Goal: Task Accomplishment & Management: Use online tool/utility

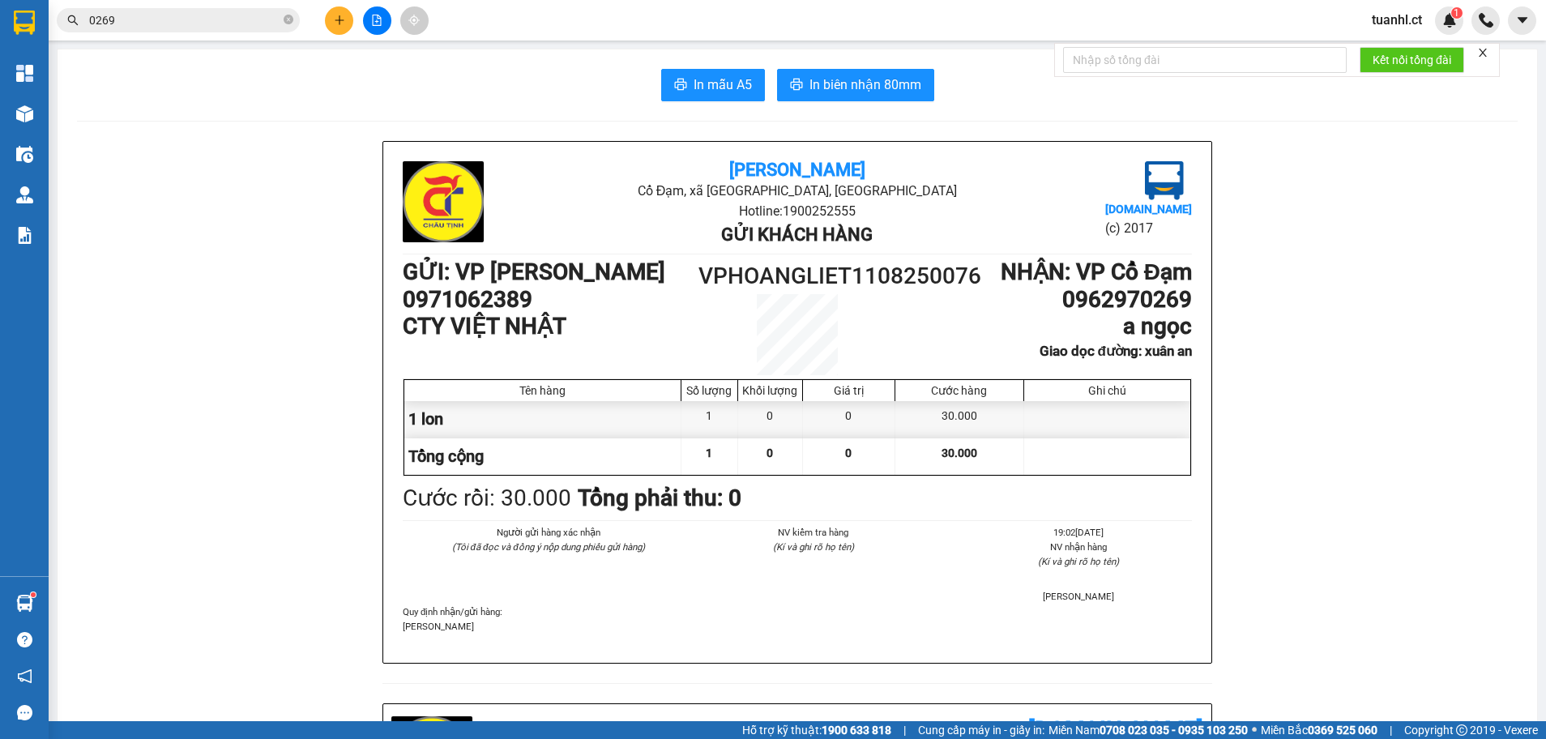
scroll to position [486, 0]
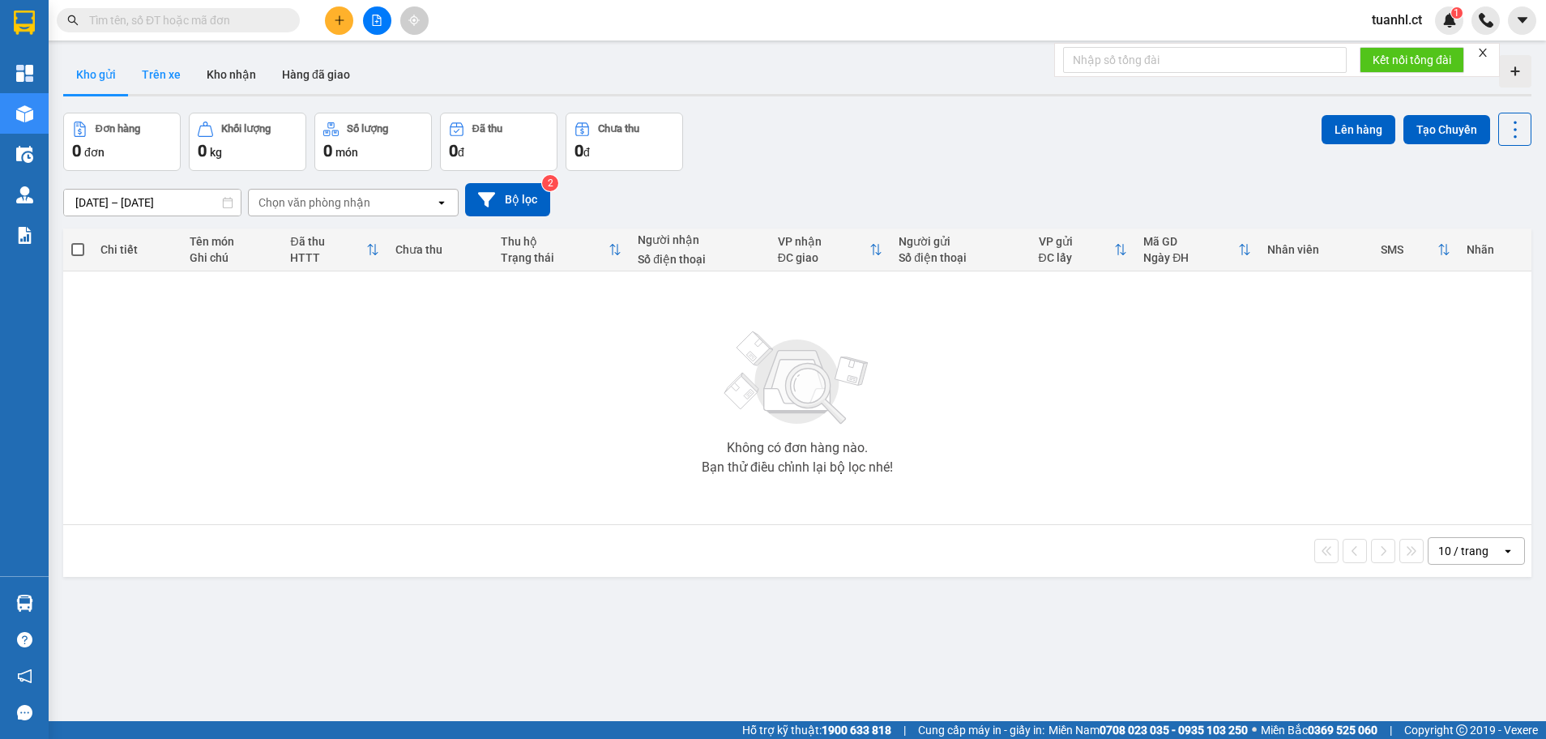
click at [164, 76] on button "Trên xe" at bounding box center [161, 74] width 65 height 39
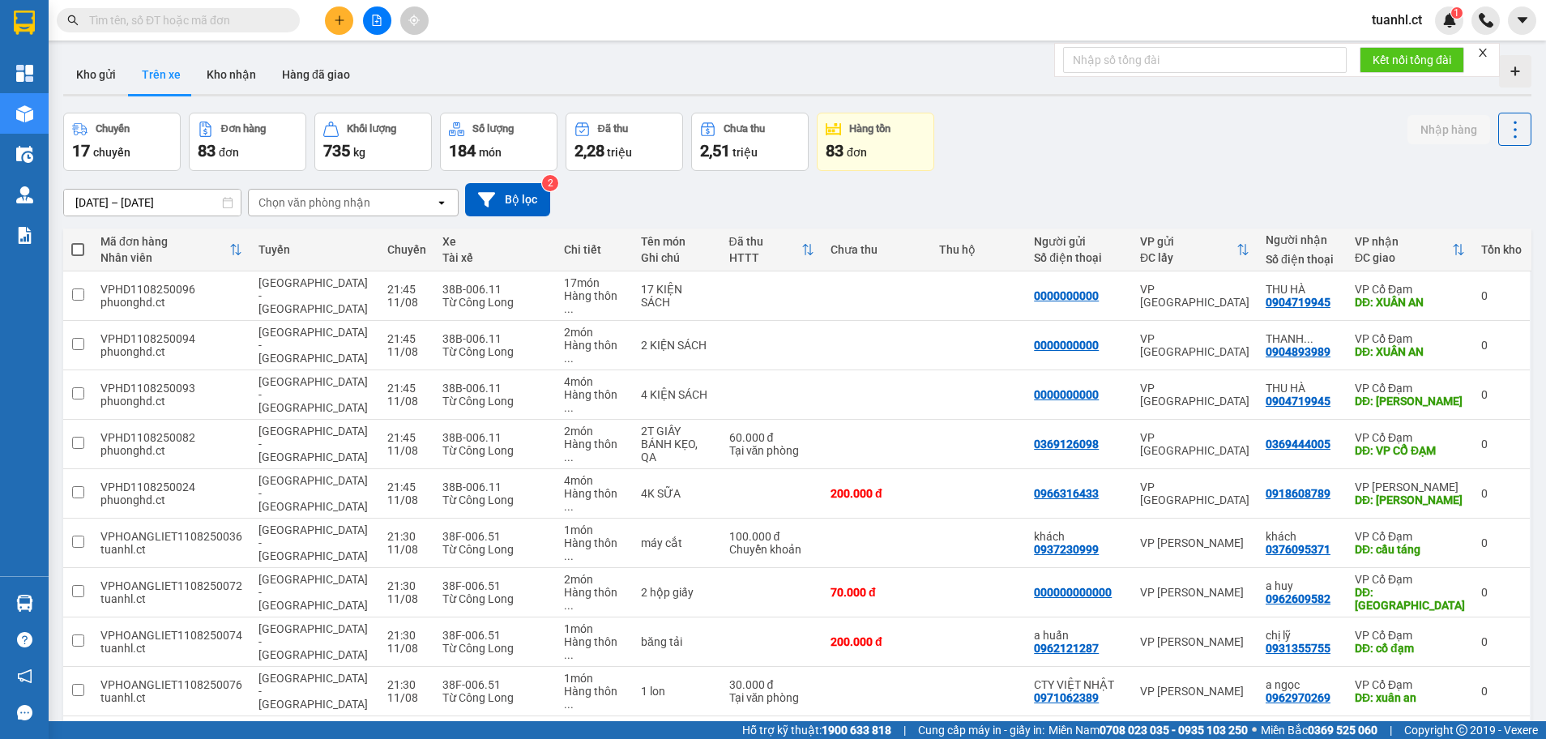
click at [345, 199] on div "Chọn văn phòng nhận" at bounding box center [314, 202] width 112 height 16
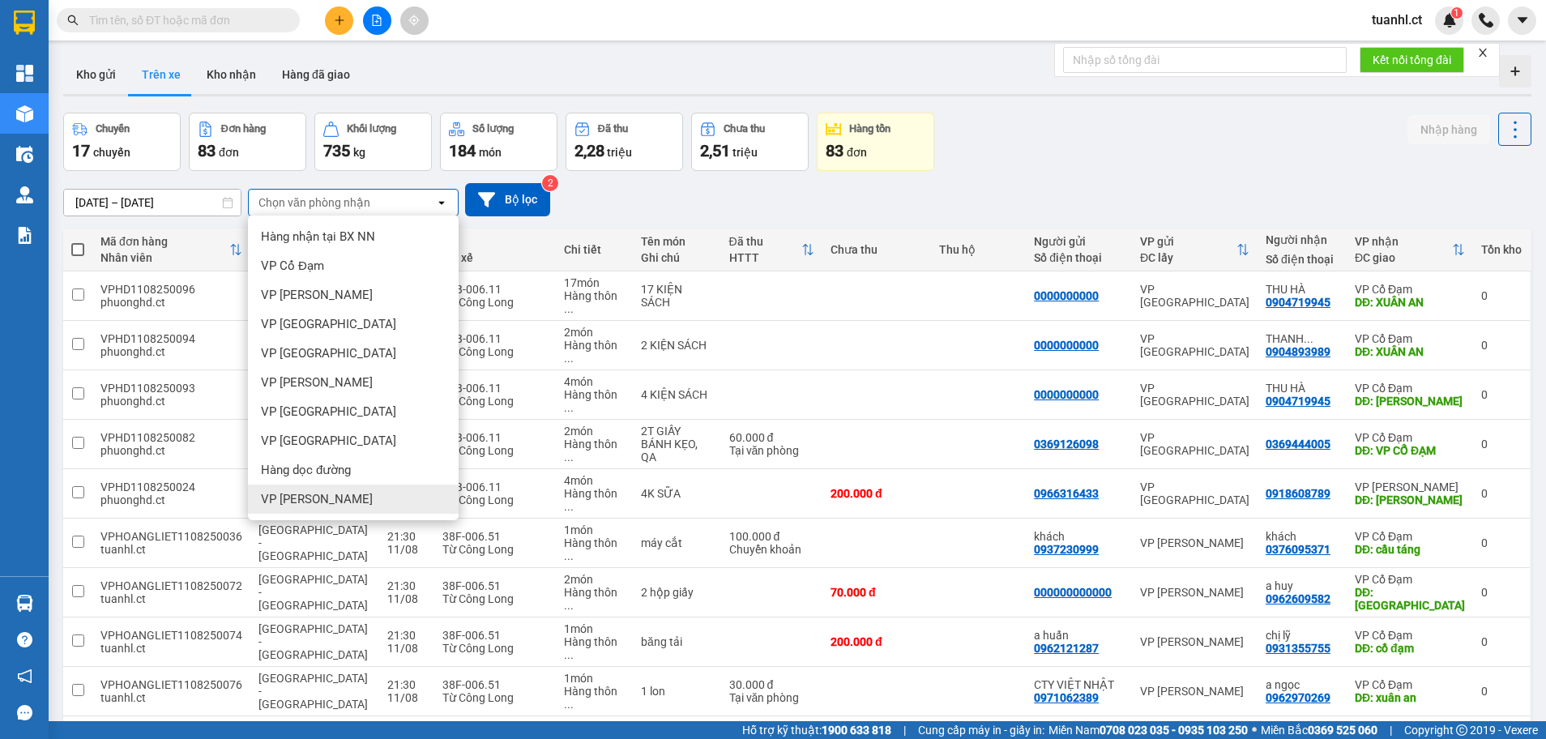
click at [307, 495] on span "VP [PERSON_NAME]" at bounding box center [317, 499] width 112 height 16
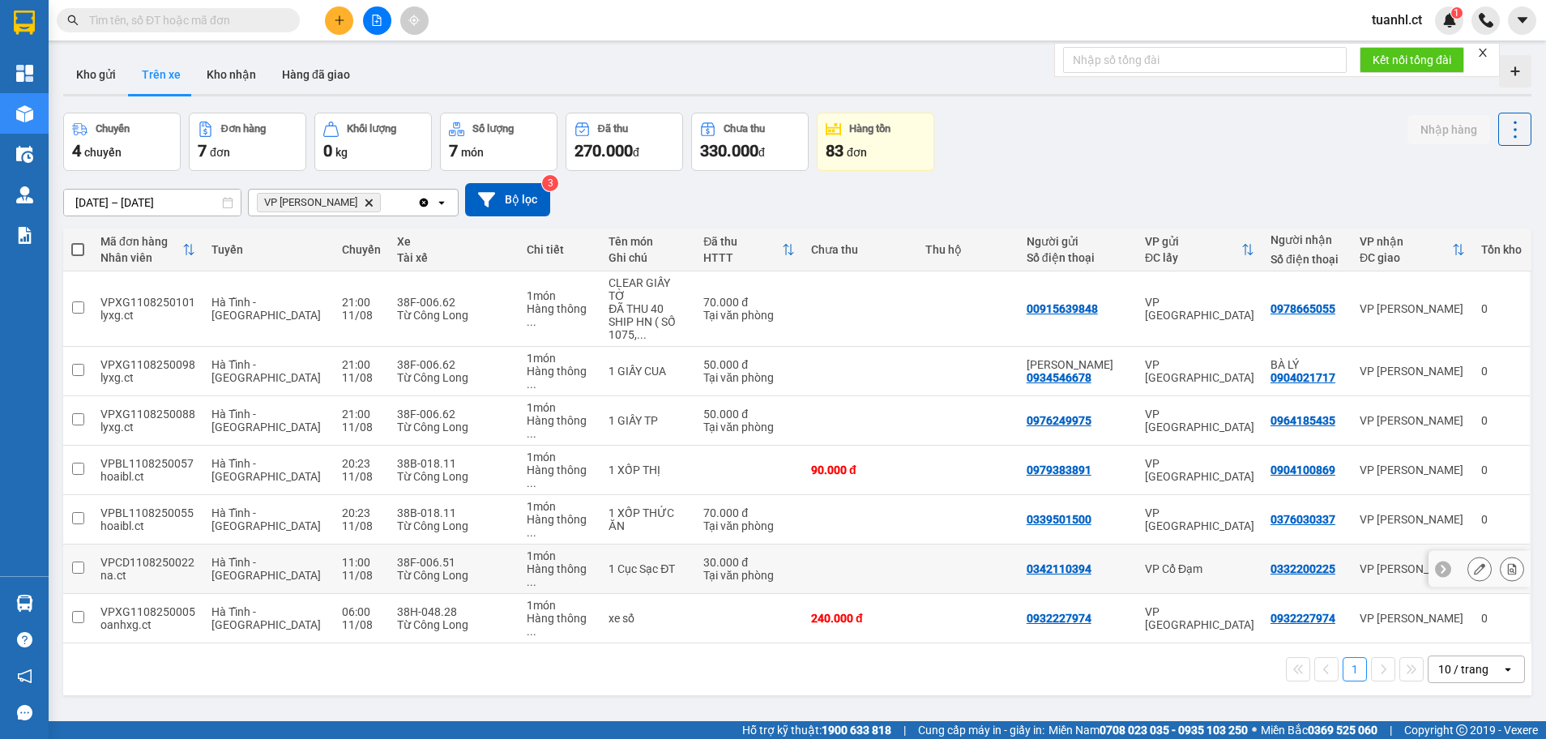
click at [91, 544] on td at bounding box center [77, 568] width 29 height 49
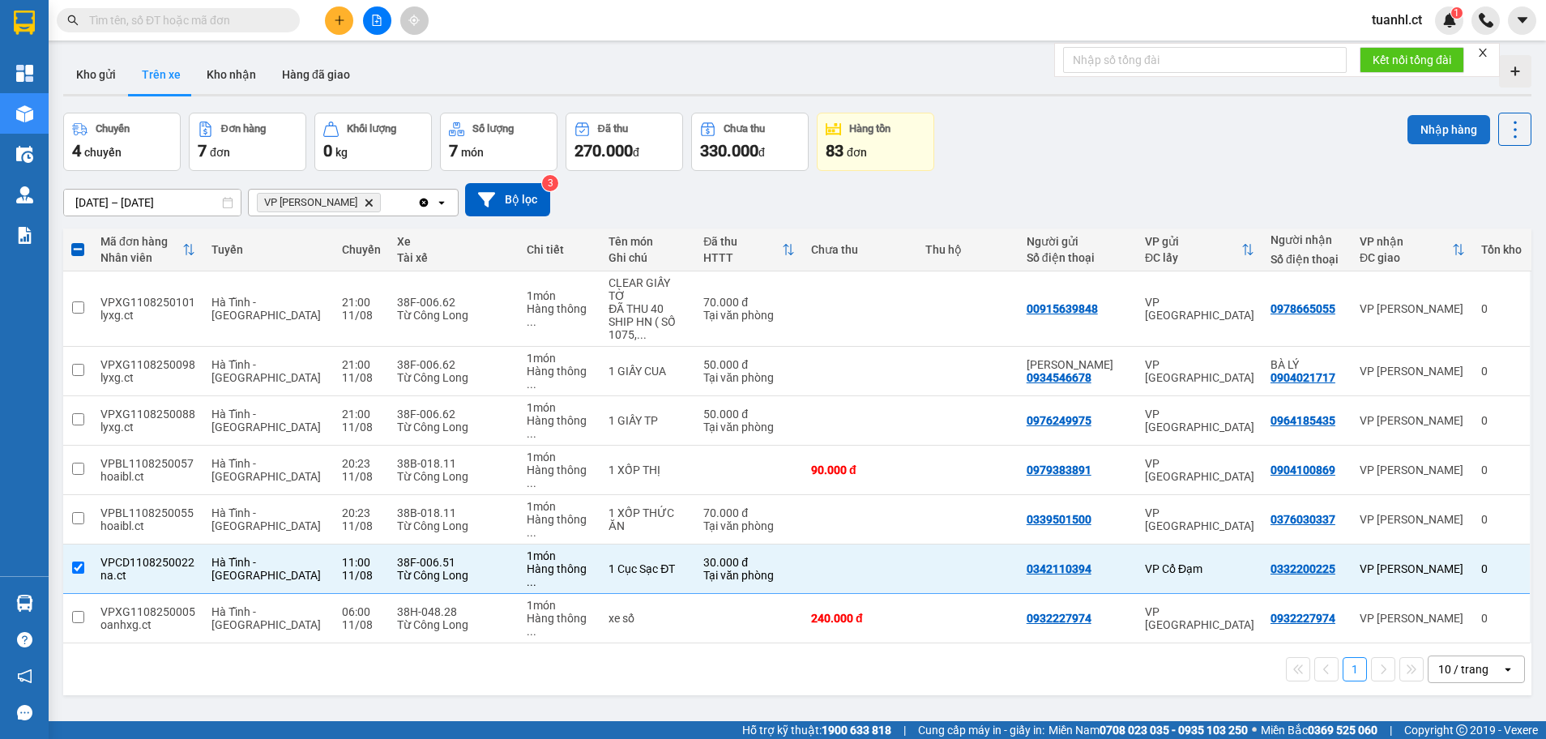
click at [1445, 126] on button "Nhập hàng" at bounding box center [1448, 129] width 83 height 29
checkbox input "false"
